Goal: Task Accomplishment & Management: Manage account settings

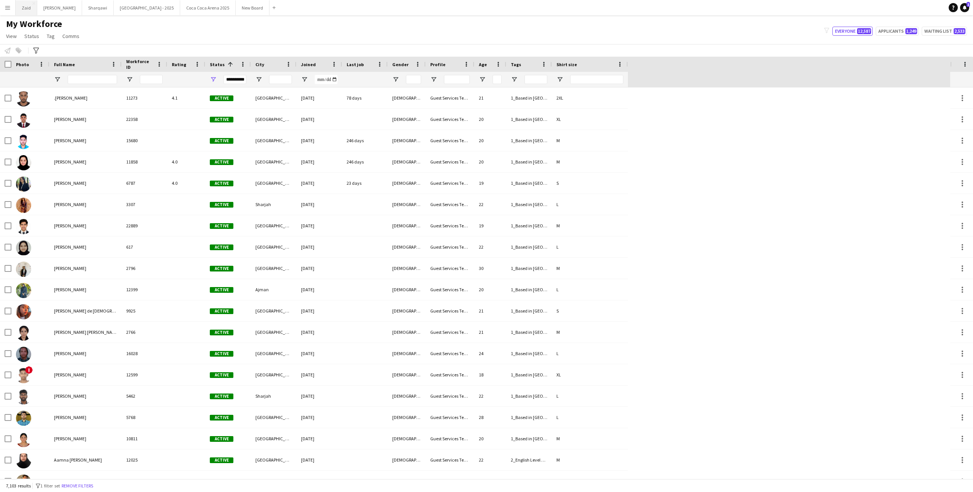
click at [28, 13] on button "Zaid Close" at bounding box center [27, 7] width 22 height 15
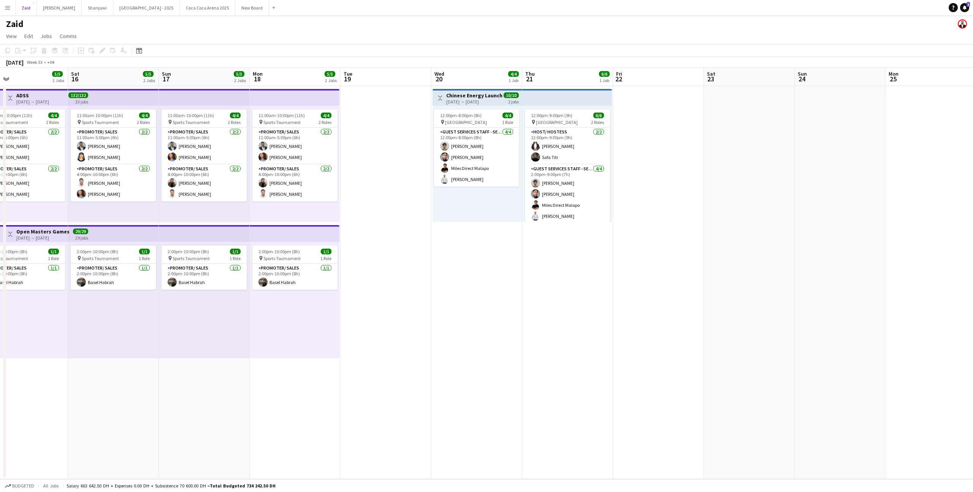
scroll to position [0, 292]
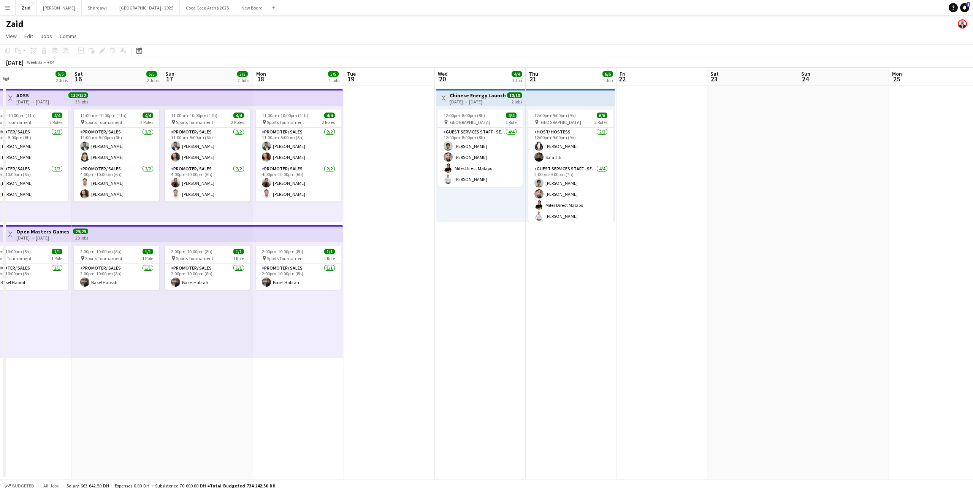
click at [431, 144] on app-date-cell at bounding box center [389, 282] width 91 height 393
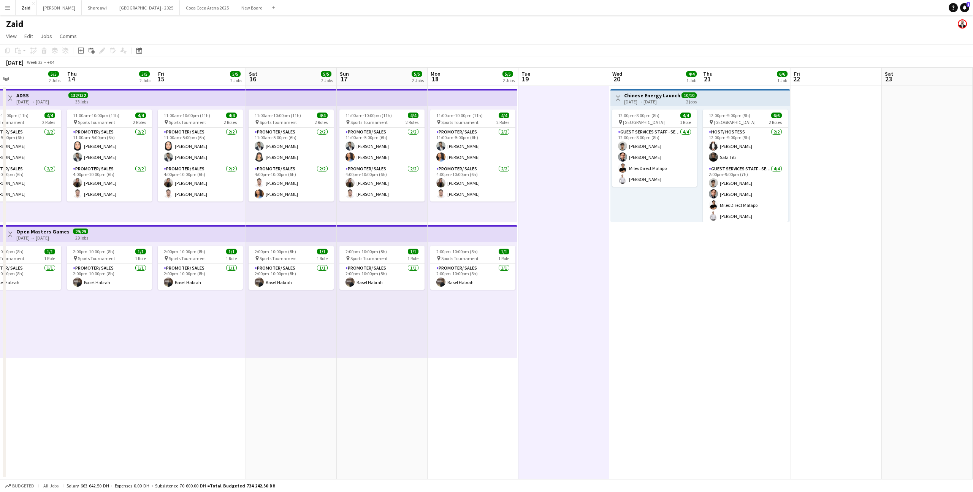
scroll to position [0, 239]
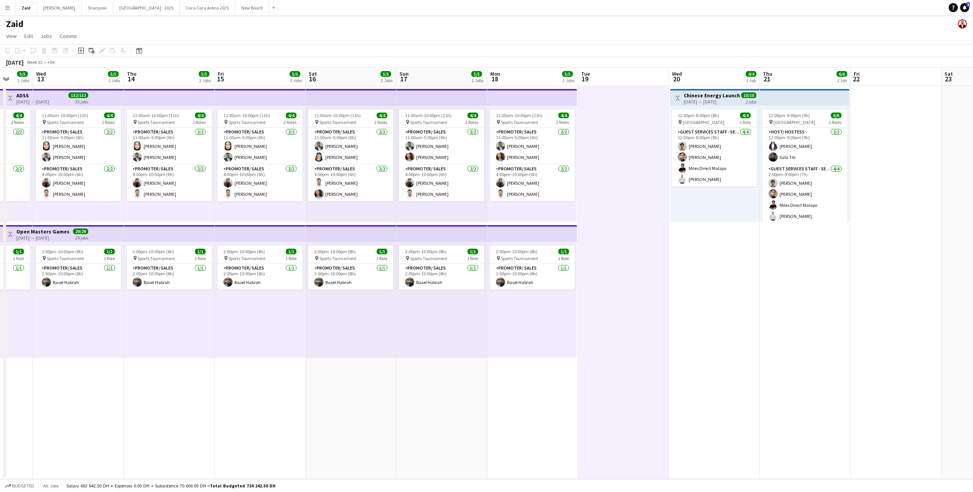
click at [444, 221] on div "11:00am-10:00pm (11h) 4/4 pin Sports Tournament 2 Roles Promoter/ Sales [DATE] …" at bounding box center [441, 164] width 91 height 116
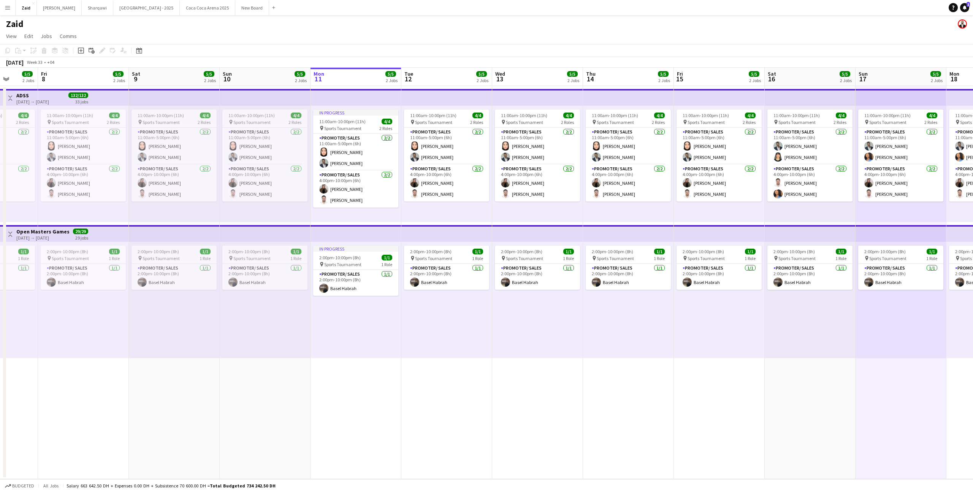
scroll to position [0, 228]
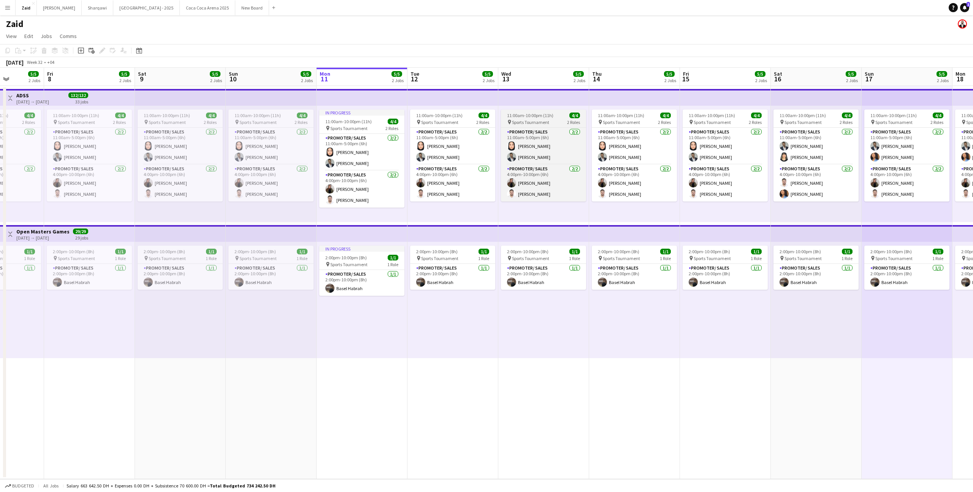
click at [513, 126] on app-job-card "11:00am-10:00pm (11h) 4/4 pin Sports Tournament 2 Roles Promoter/ Sales [DATE] …" at bounding box center [543, 155] width 85 height 92
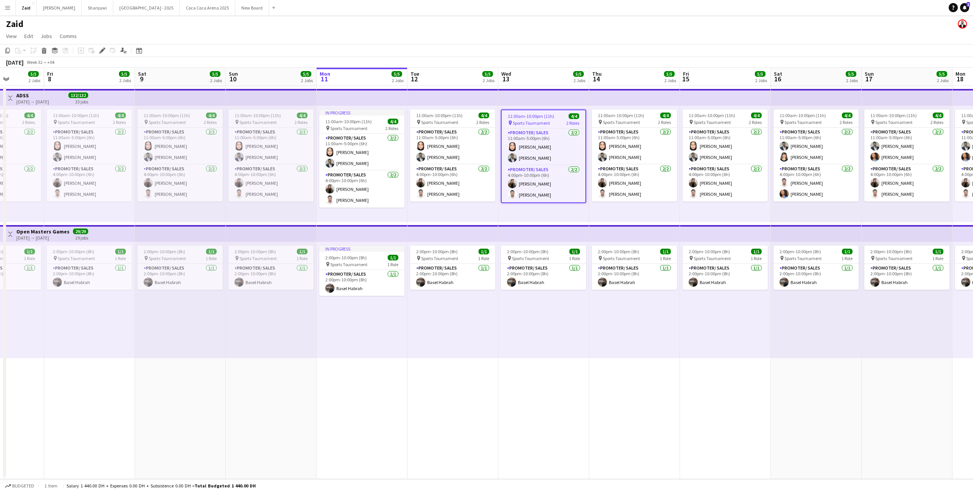
click at [467, 98] on app-top-bar at bounding box center [452, 97] width 91 height 17
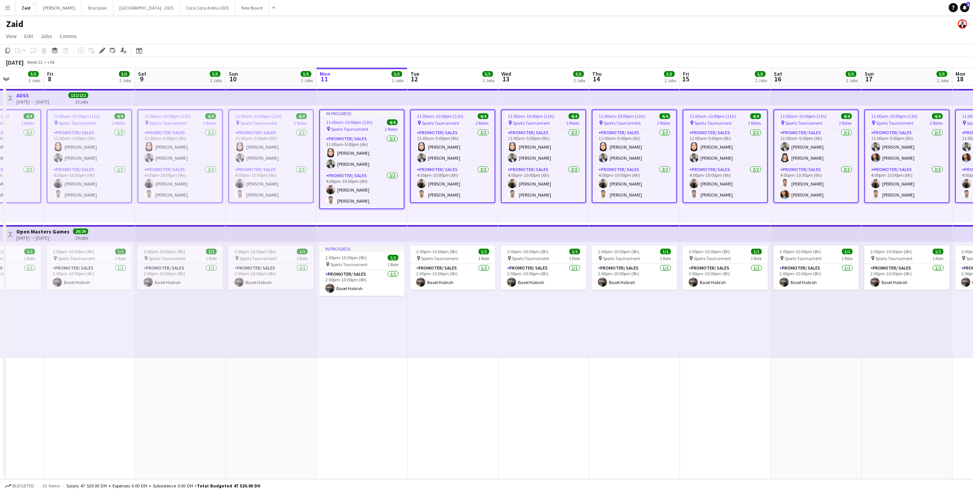
click at [464, 111] on app-job-card "11:00am-10:00pm (11h) 4/4 pin Sports Tournament 2 Roles Promoter/ Sales [DATE] …" at bounding box center [452, 155] width 85 height 93
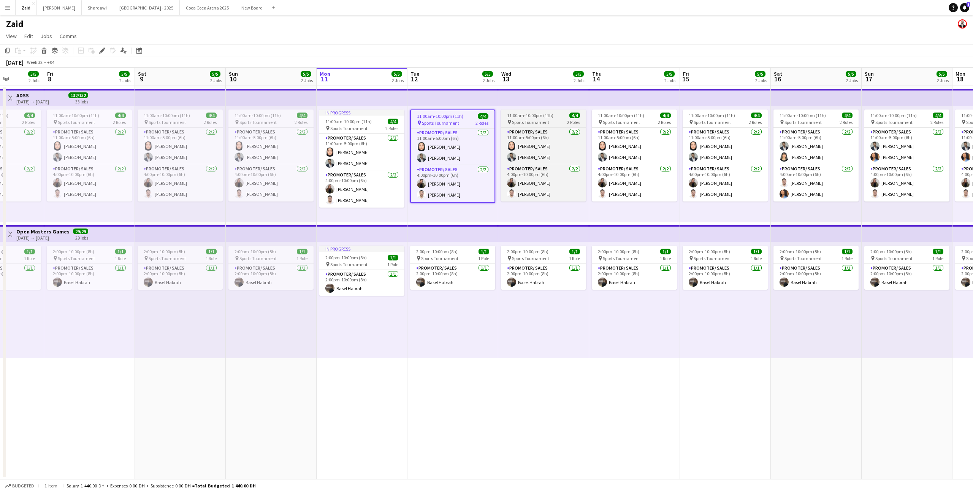
click at [559, 114] on div "11:00am-10:00pm (11h) 4/4" at bounding box center [543, 115] width 85 height 6
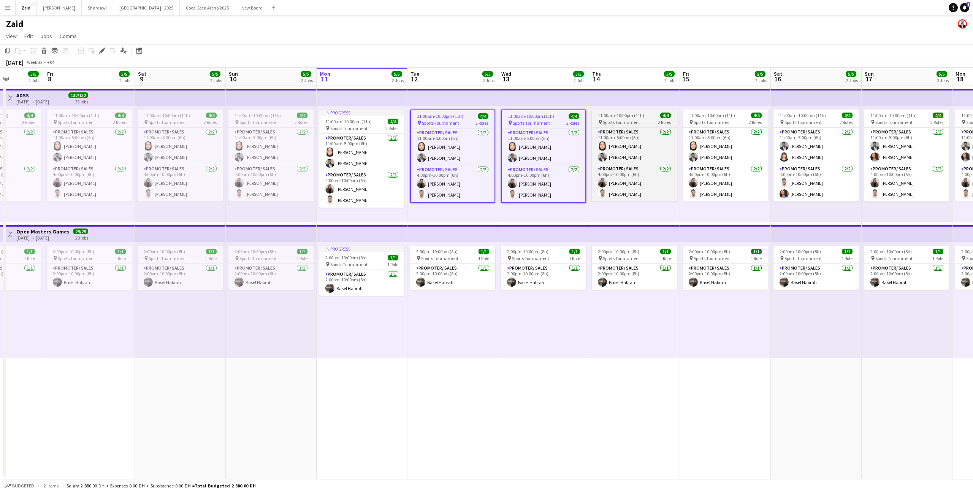
click at [634, 117] on span "11:00am-10:00pm (11h)" at bounding box center [621, 115] width 46 height 6
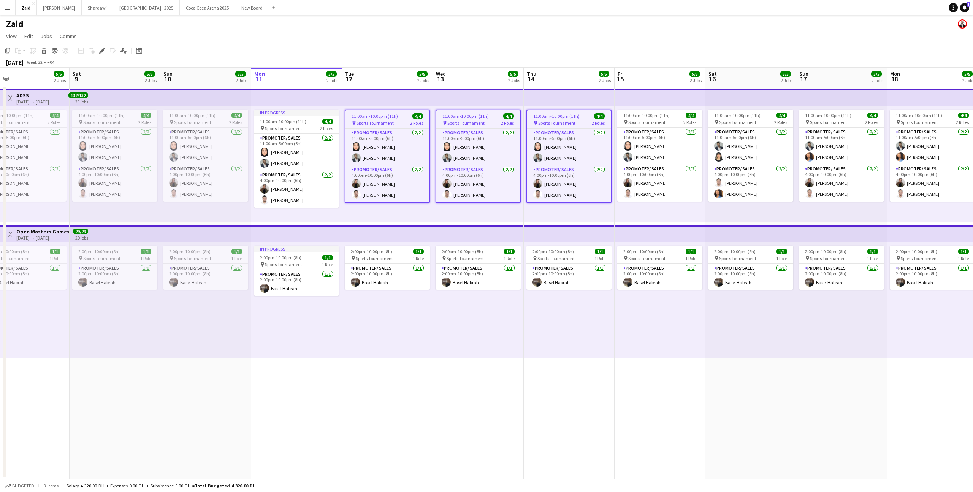
scroll to position [0, 294]
click at [632, 113] on span "11:00am-10:00pm (11h)" at bounding box center [645, 115] width 46 height 6
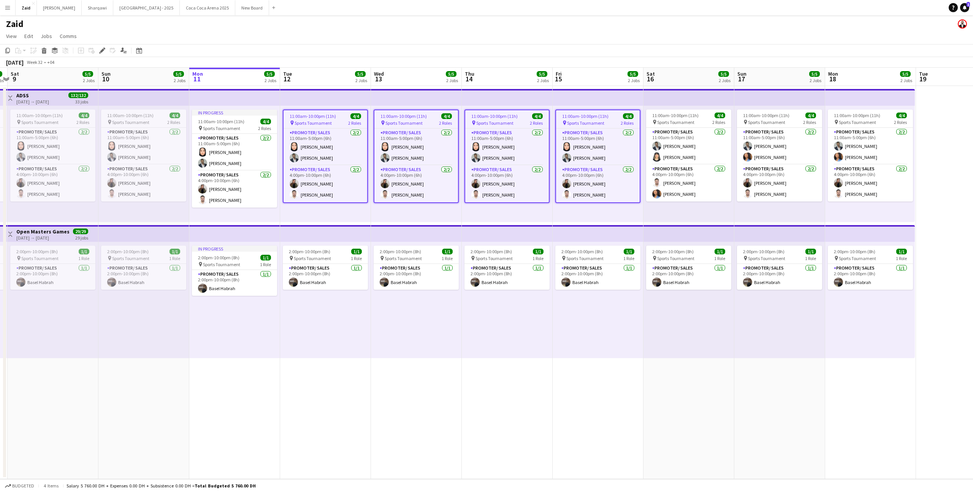
scroll to position [0, 288]
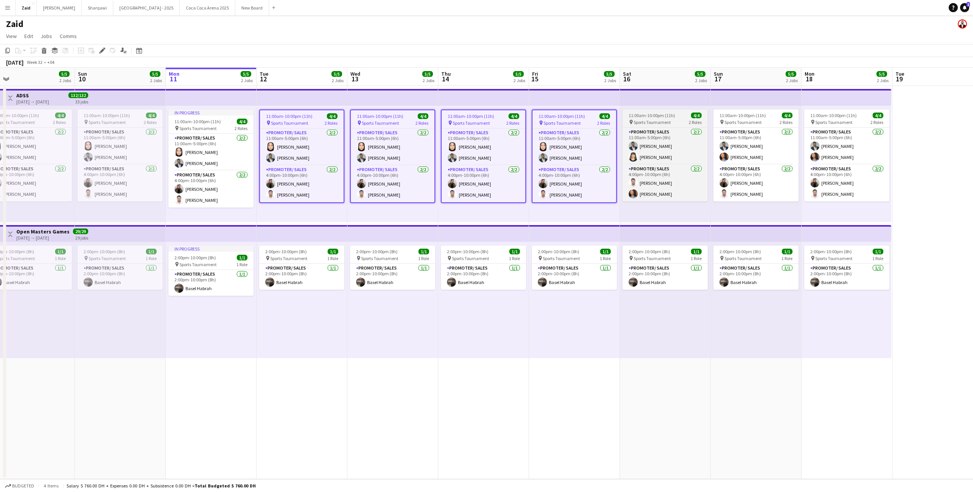
click at [635, 113] on span "11:00am-10:00pm (11h)" at bounding box center [651, 115] width 46 height 6
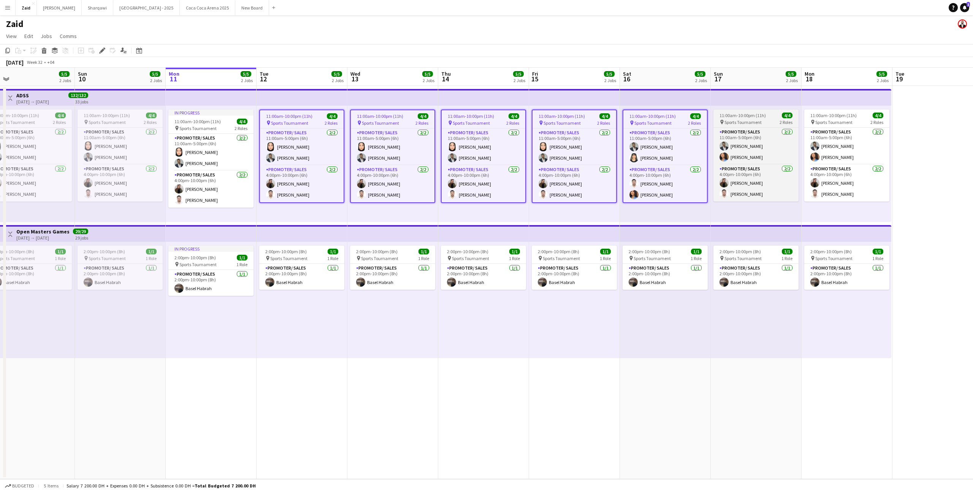
click at [726, 111] on app-job-card "11:00am-10:00pm (11h) 4/4 pin Sports Tournament 2 Roles Promoter/ Sales [DATE] …" at bounding box center [755, 155] width 85 height 92
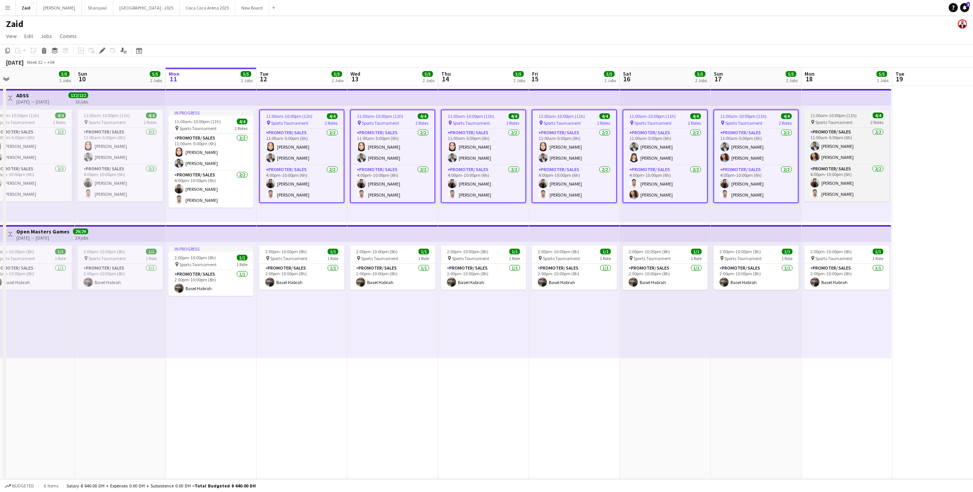
click at [836, 122] on span "Sports Tournament" at bounding box center [833, 122] width 37 height 6
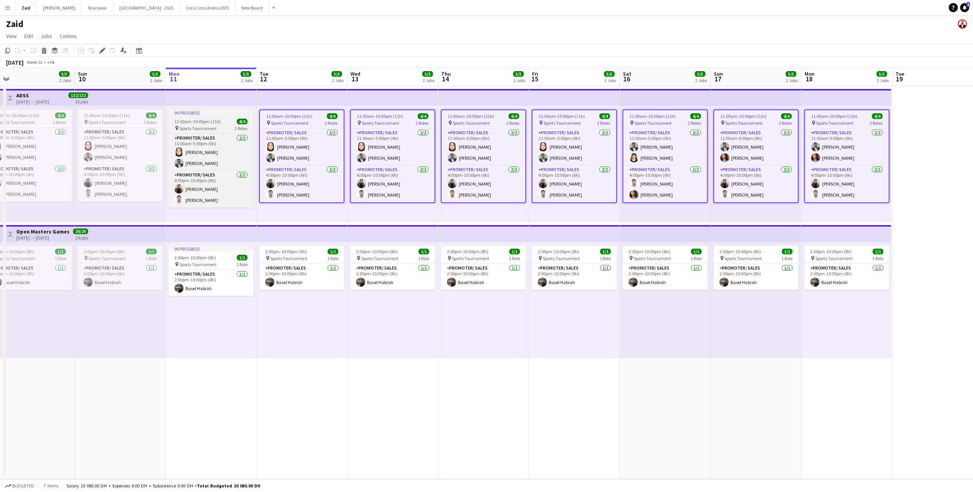
click at [220, 119] on div "11:00am-10:00pm (11h) 4/4" at bounding box center [210, 122] width 85 height 6
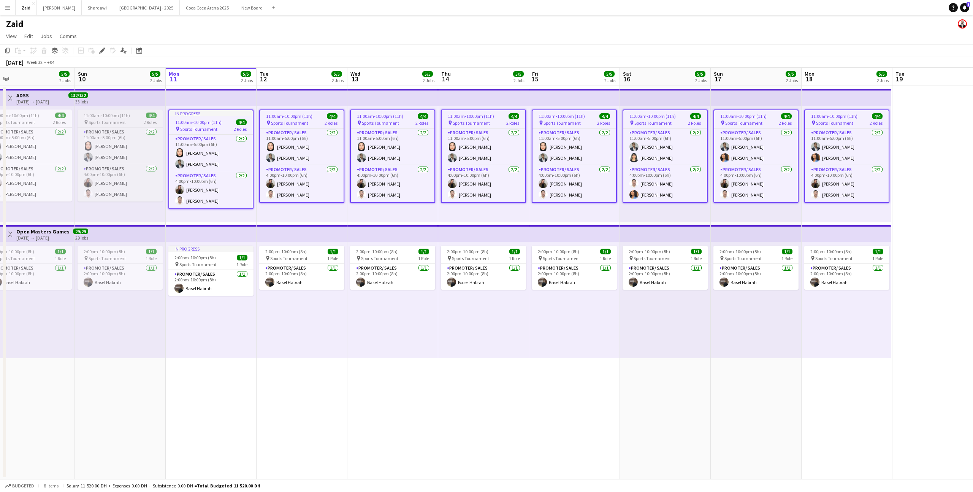
click at [148, 117] on span "4/4" at bounding box center [151, 115] width 11 height 6
click at [223, 120] on div "11:00am-10:00pm (11h) 4/4" at bounding box center [211, 122] width 84 height 6
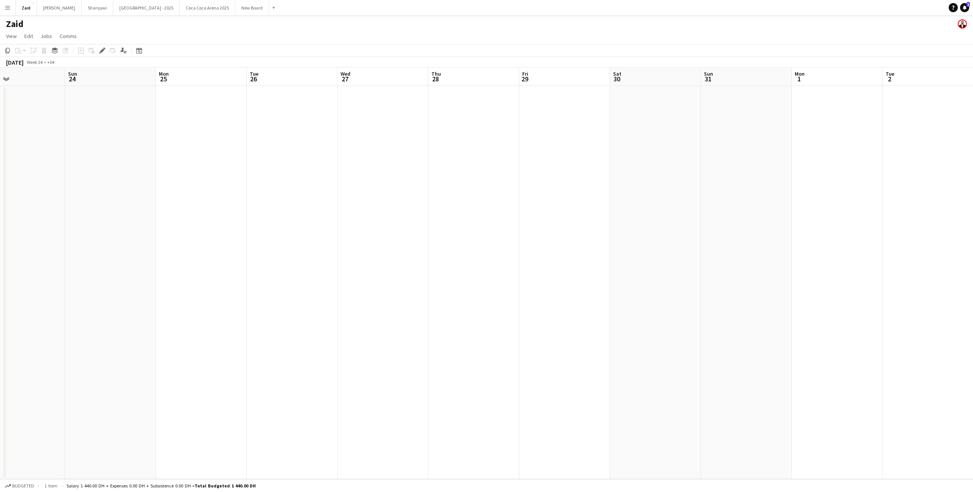
click at [675, 129] on app-date-cell at bounding box center [655, 282] width 91 height 393
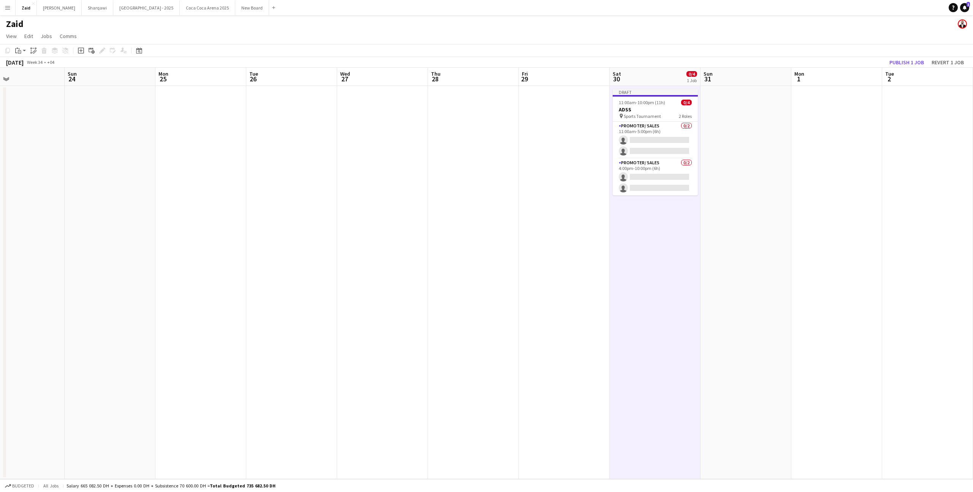
click at [753, 128] on app-date-cell at bounding box center [745, 282] width 91 height 393
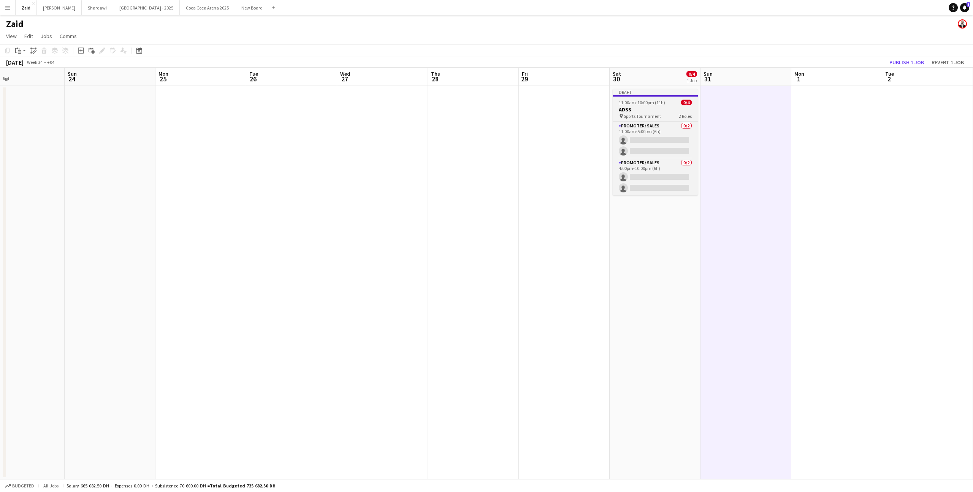
click at [676, 114] on div "pin Sports Tournament 2 Roles" at bounding box center [654, 116] width 85 height 6
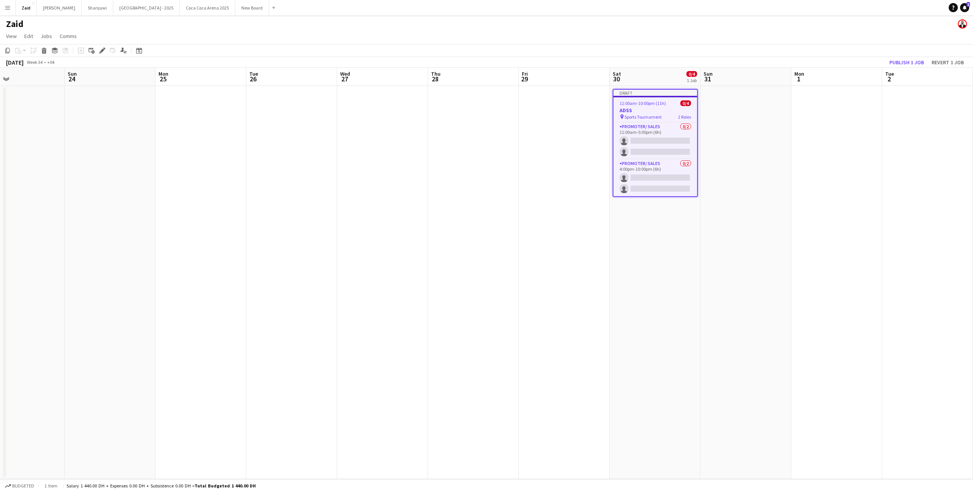
click at [730, 108] on app-date-cell at bounding box center [745, 282] width 91 height 393
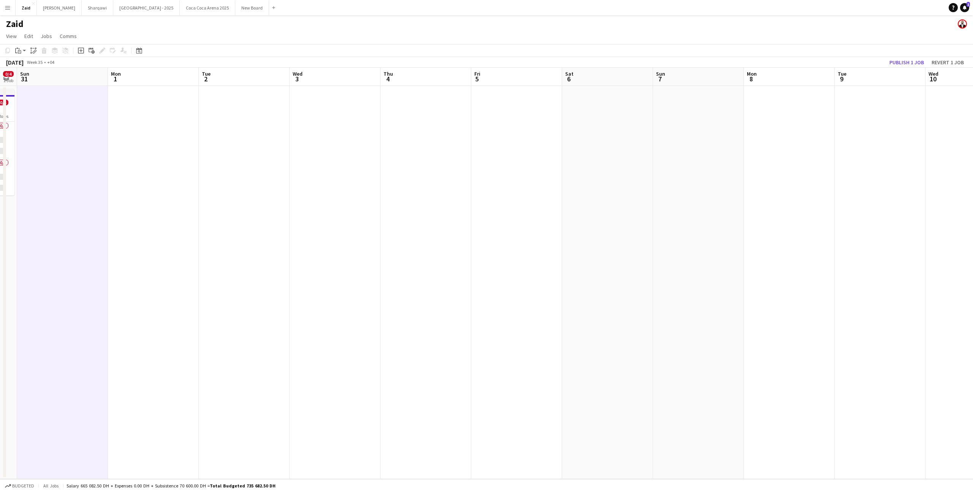
scroll to position [0, 266]
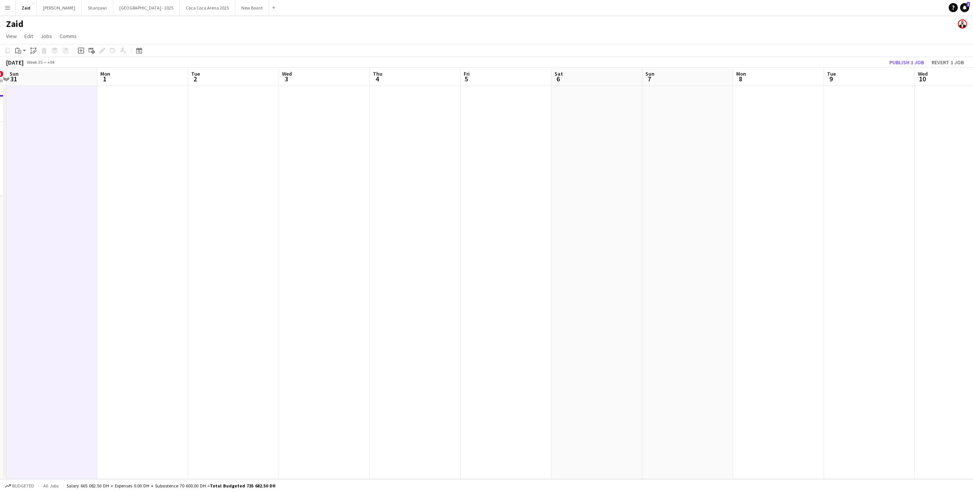
click at [717, 112] on app-date-cell at bounding box center [687, 282] width 91 height 393
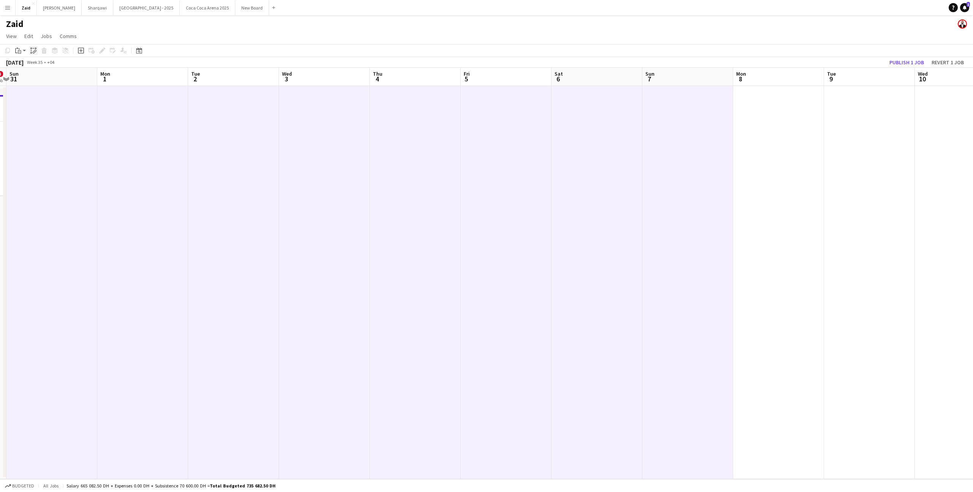
click at [33, 51] on icon at bounding box center [34, 52] width 3 height 3
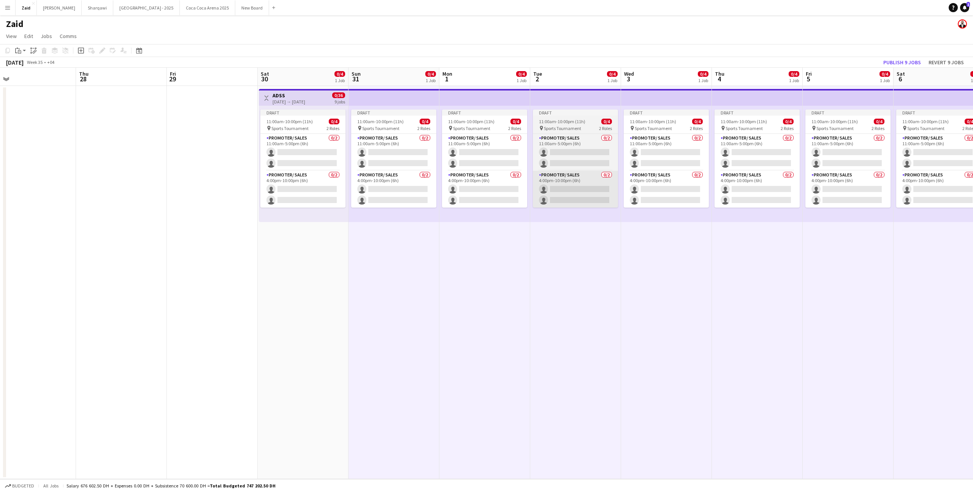
scroll to position [0, 197]
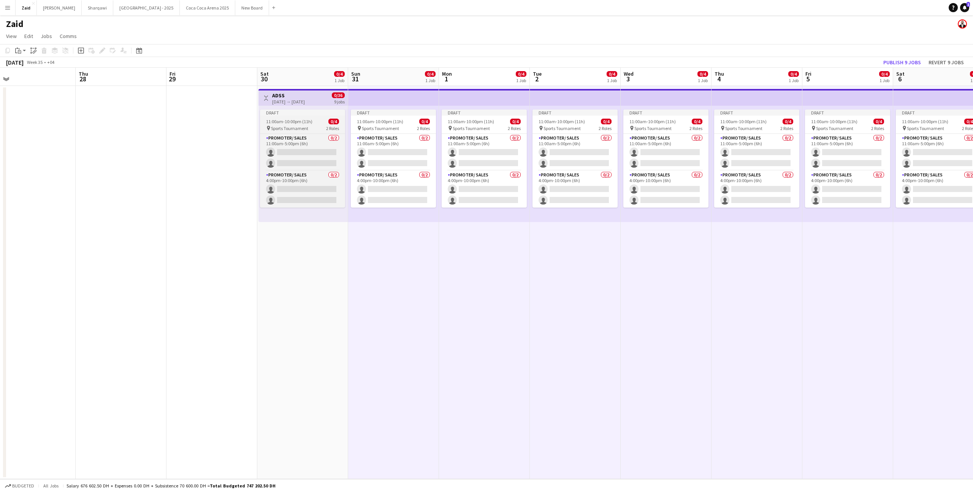
click at [286, 119] on span "11:00am-10:00pm (11h)" at bounding box center [289, 122] width 46 height 6
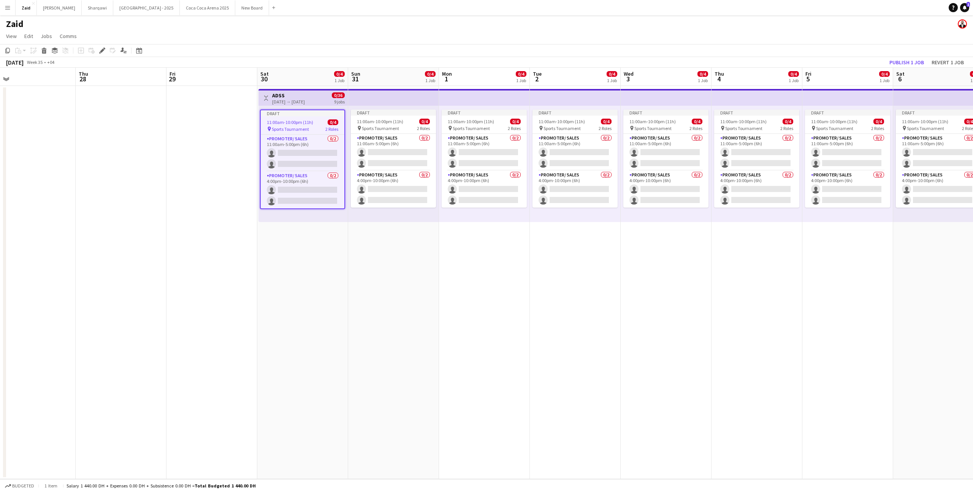
click at [285, 110] on div "Draft" at bounding box center [303, 113] width 84 height 6
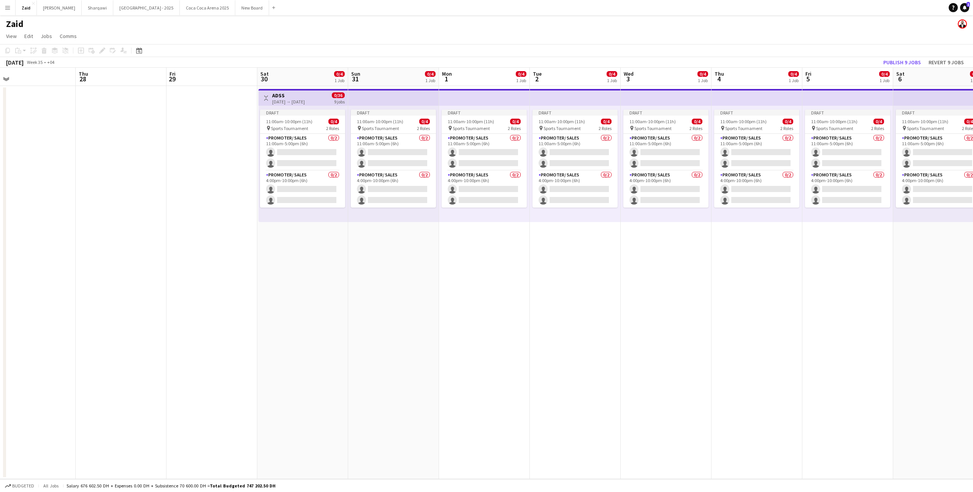
click at [284, 98] on h3 "ADSS" at bounding box center [288, 95] width 33 height 7
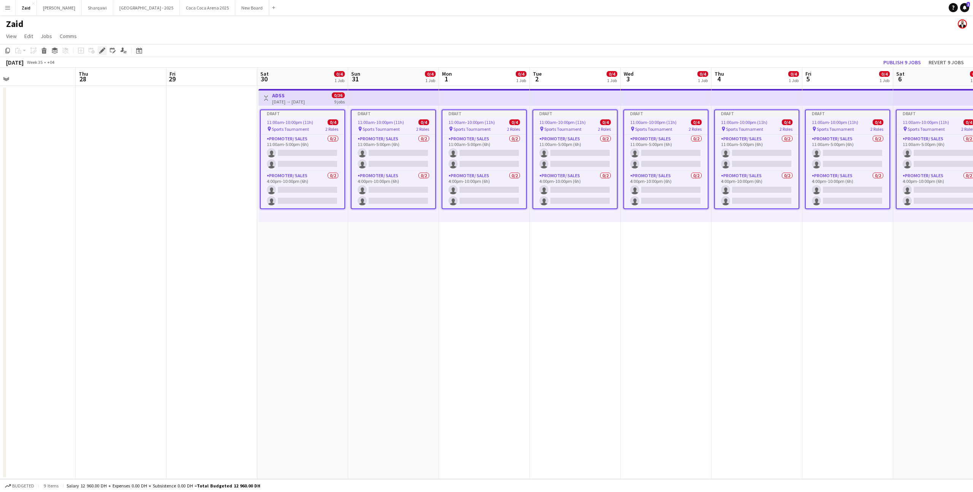
click at [100, 50] on icon "Edit" at bounding box center [102, 50] width 6 height 6
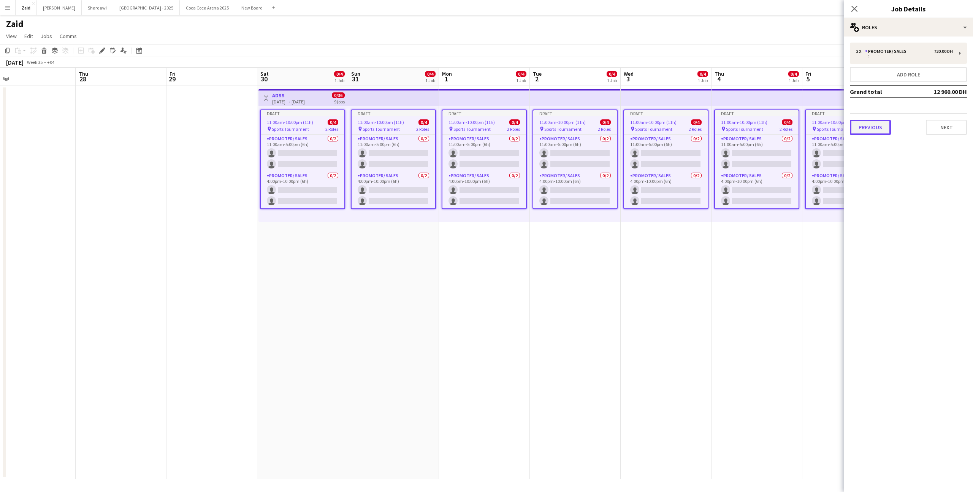
click at [867, 124] on button "Previous" at bounding box center [870, 127] width 41 height 15
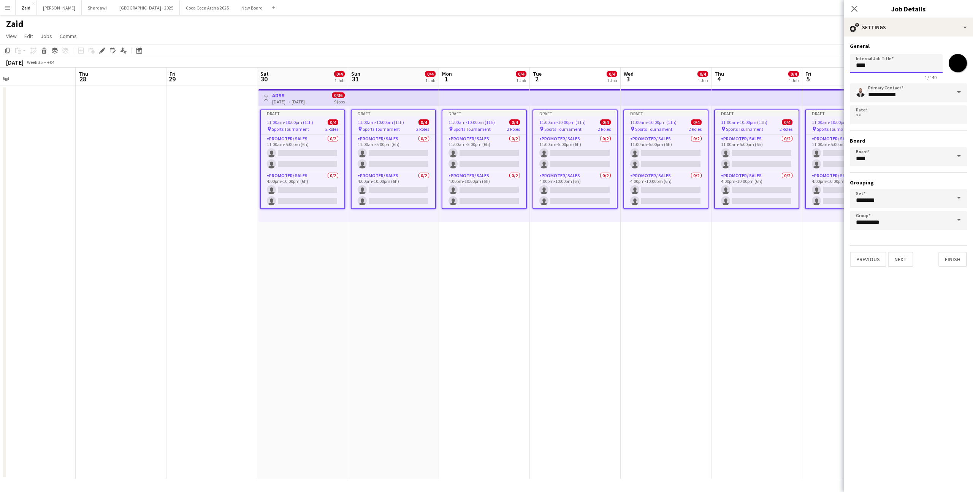
click at [877, 65] on input "****" at bounding box center [896, 63] width 93 height 19
type input "**********"
click at [912, 264] on button "Next" at bounding box center [900, 259] width 25 height 15
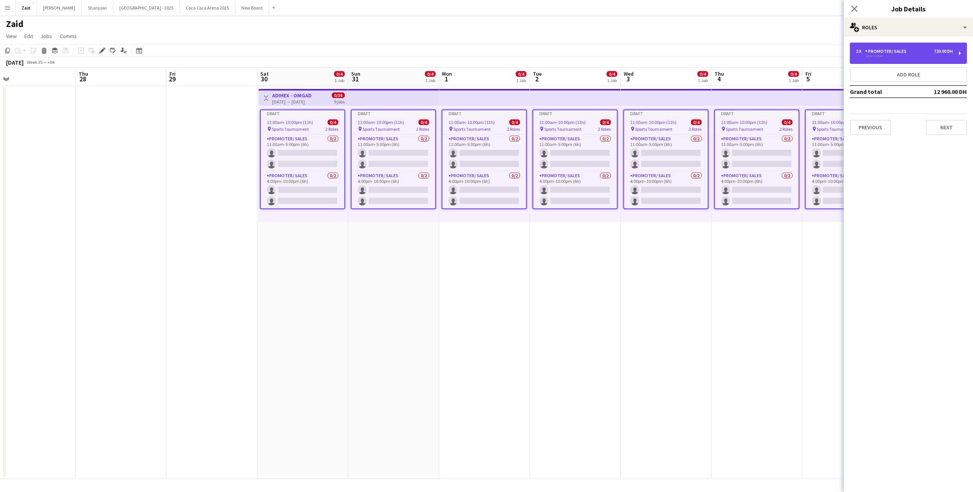
click at [875, 53] on div "Promoter/ Sales" at bounding box center [887, 51] width 44 height 5
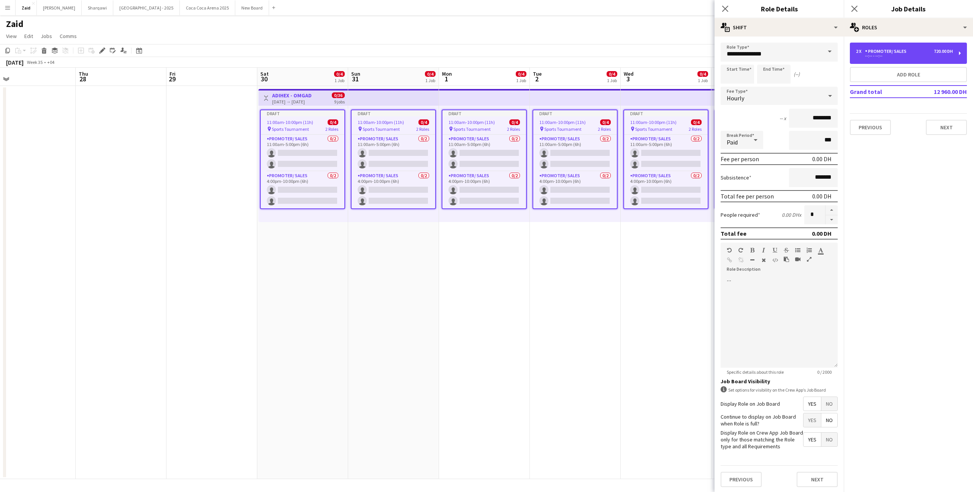
scroll to position [1, 0]
click at [827, 402] on span "No" at bounding box center [829, 403] width 16 height 14
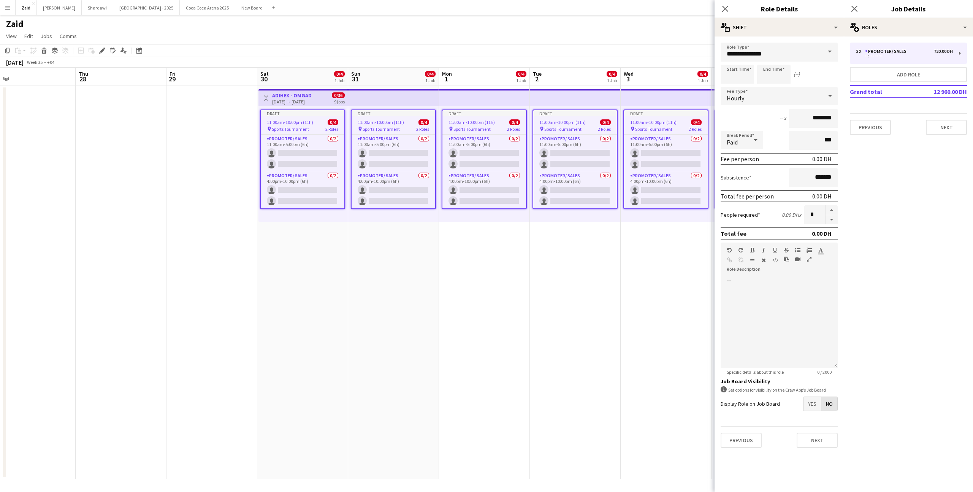
scroll to position [0, 0]
click at [690, 247] on app-date-cell "Draft 11:00am-10:00pm (11h) 0/4 pin Sports Tournament 2 Roles Promoter/ Sales 0…" at bounding box center [665, 282] width 91 height 393
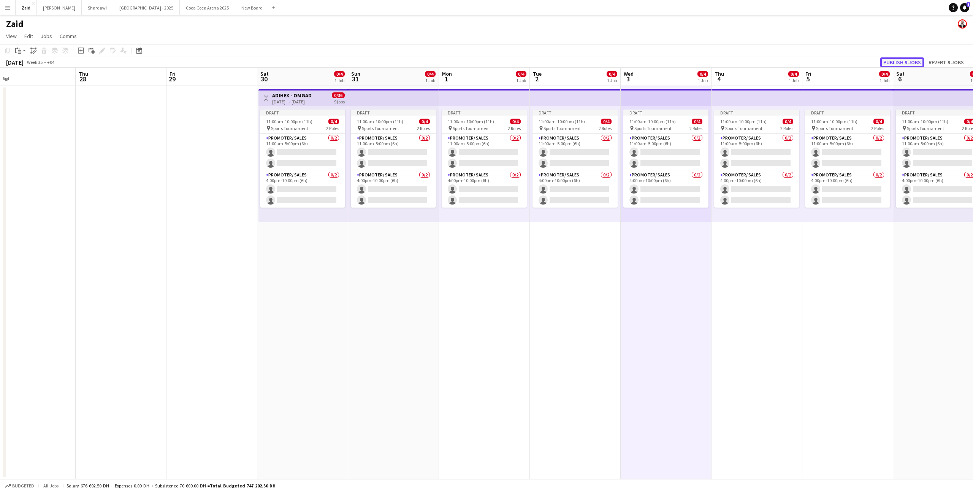
click at [900, 59] on button "Publish 9 jobs" at bounding box center [902, 62] width 44 height 10
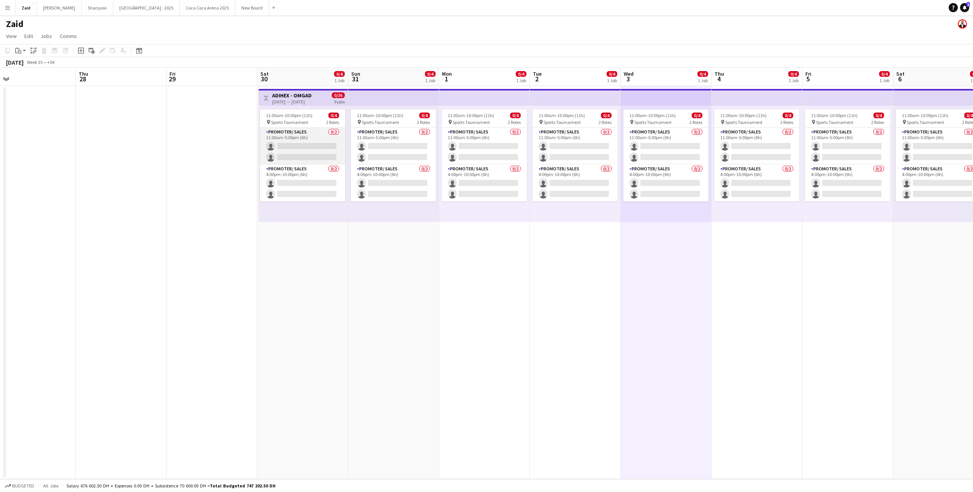
click at [321, 144] on app-card-role "Promoter/ Sales 0/2 11:00am-5:00pm (6h) single-neutral-actions single-neutral-a…" at bounding box center [302, 146] width 85 height 37
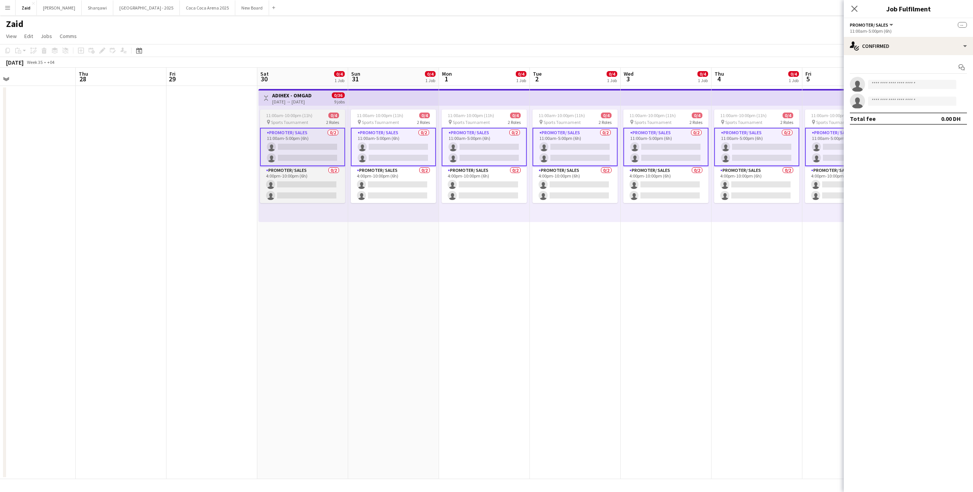
click at [337, 111] on app-job-card "11:00am-10:00pm (11h) 0/4 pin Sports Tournament 2 Roles Promoter/ Sales 0/2 11:…" at bounding box center [302, 155] width 85 height 93
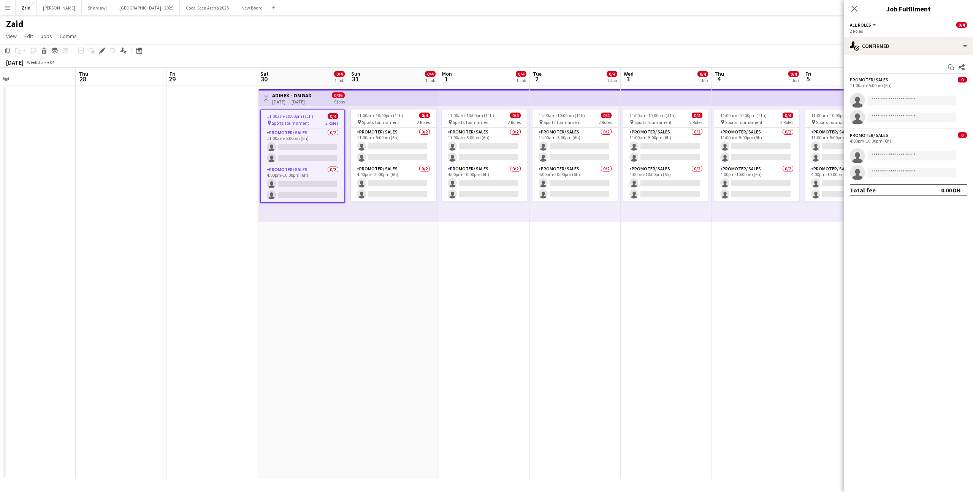
click at [330, 89] on app-top-bar "Toggle View ADIHEX - OMGAD [DATE] → [DATE] 0/36 9 jobs" at bounding box center [302, 97] width 89 height 17
